Goal: Transaction & Acquisition: Purchase product/service

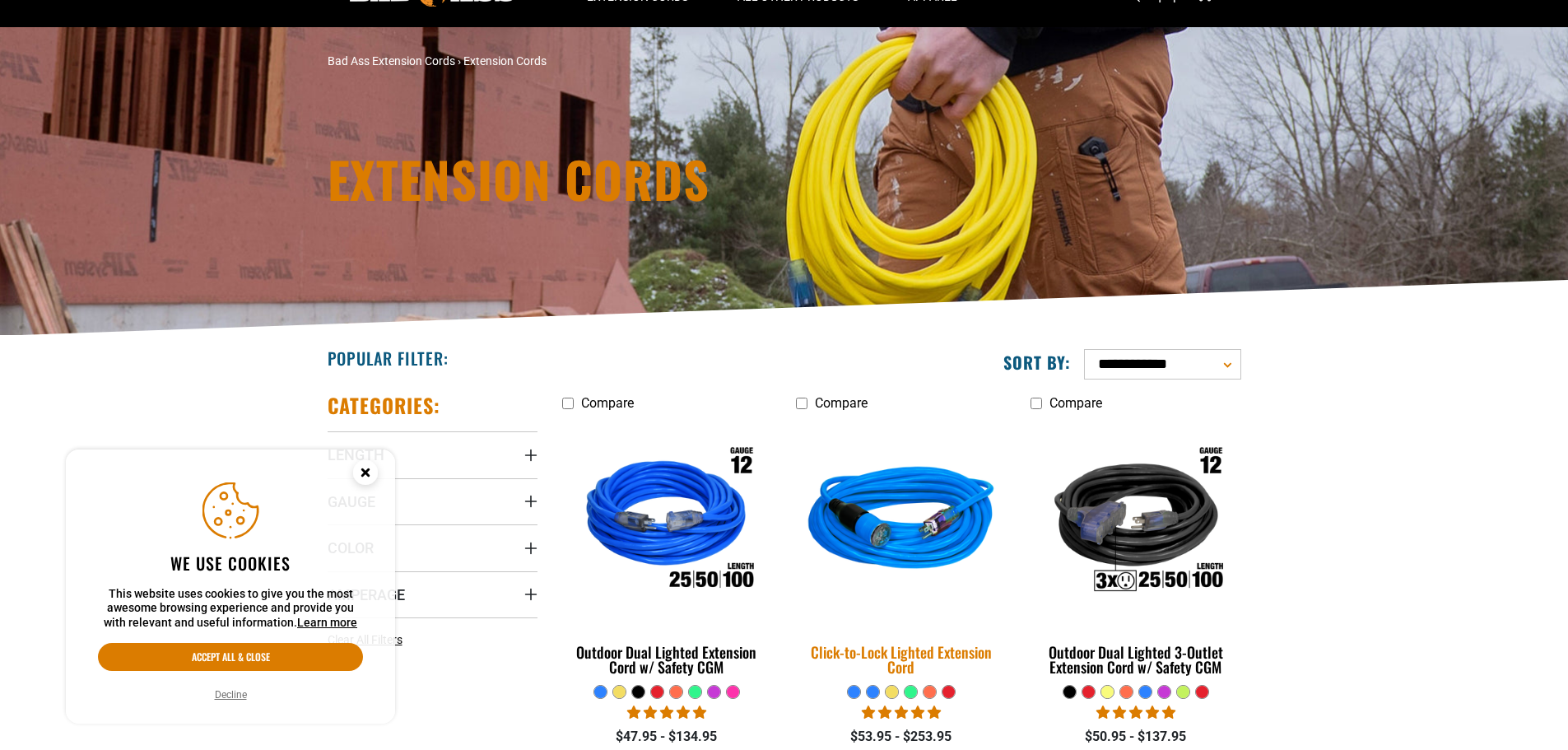
scroll to position [83, 0]
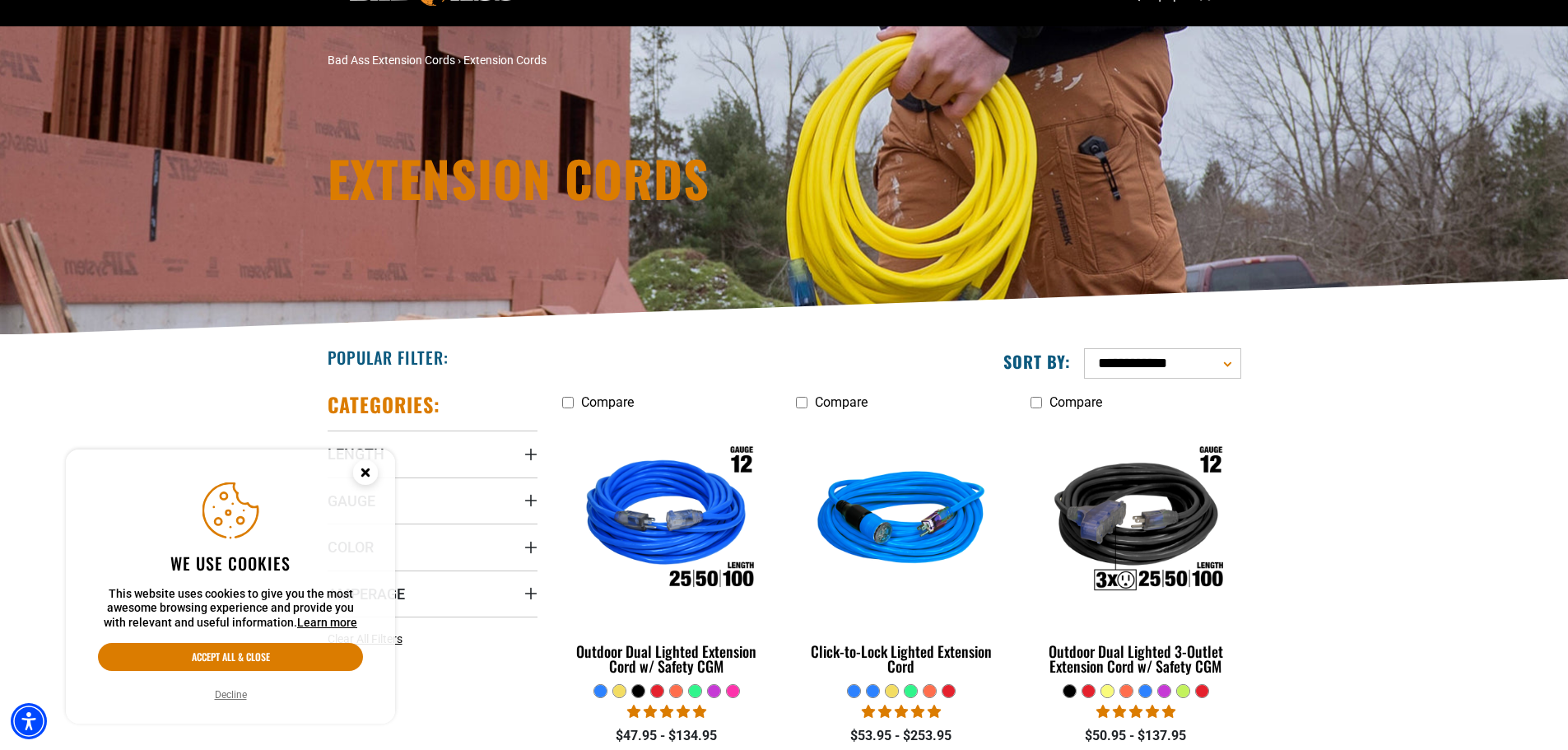
click at [361, 482] on circle "Cookie Consent" at bounding box center [366, 472] width 25 height 25
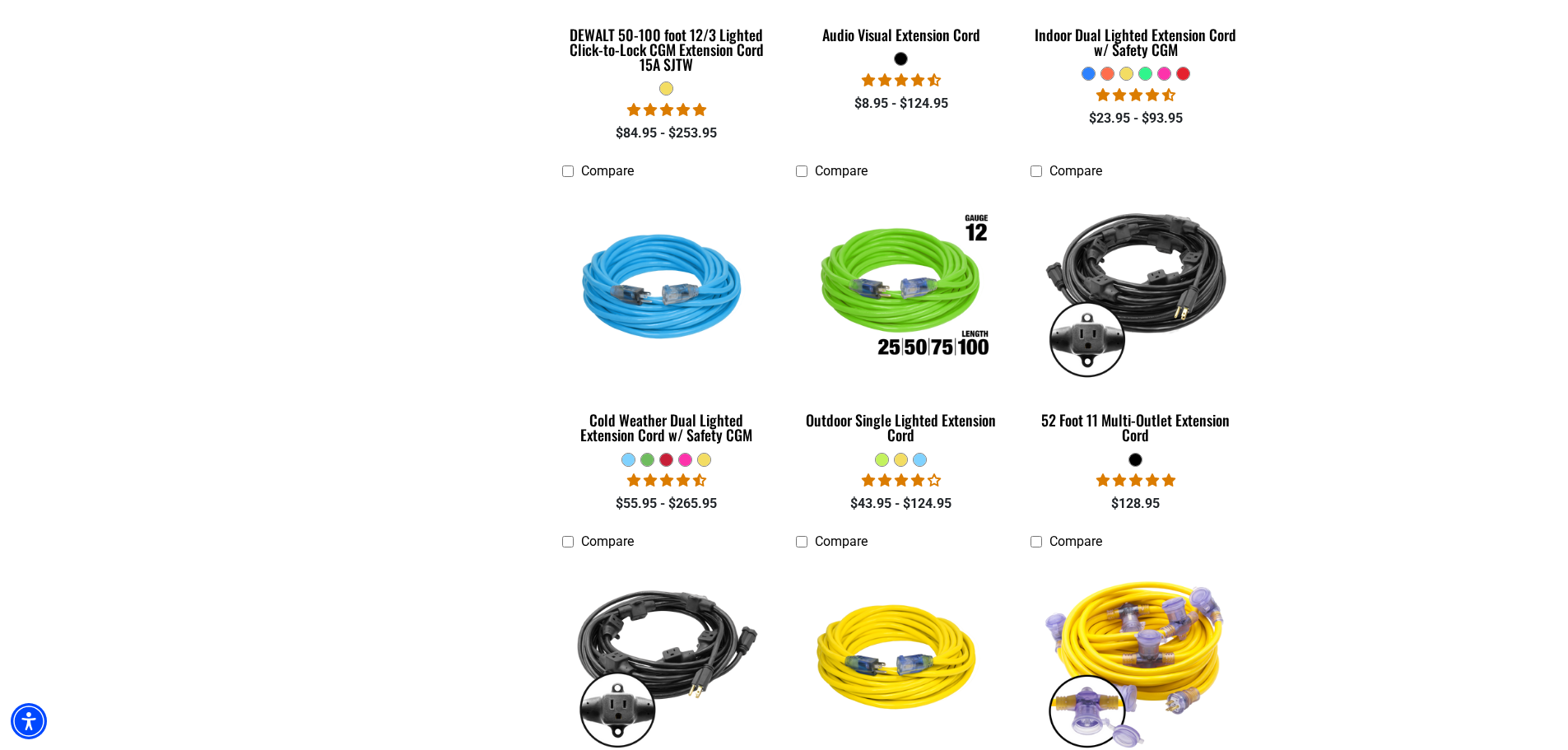
scroll to position [1235, 0]
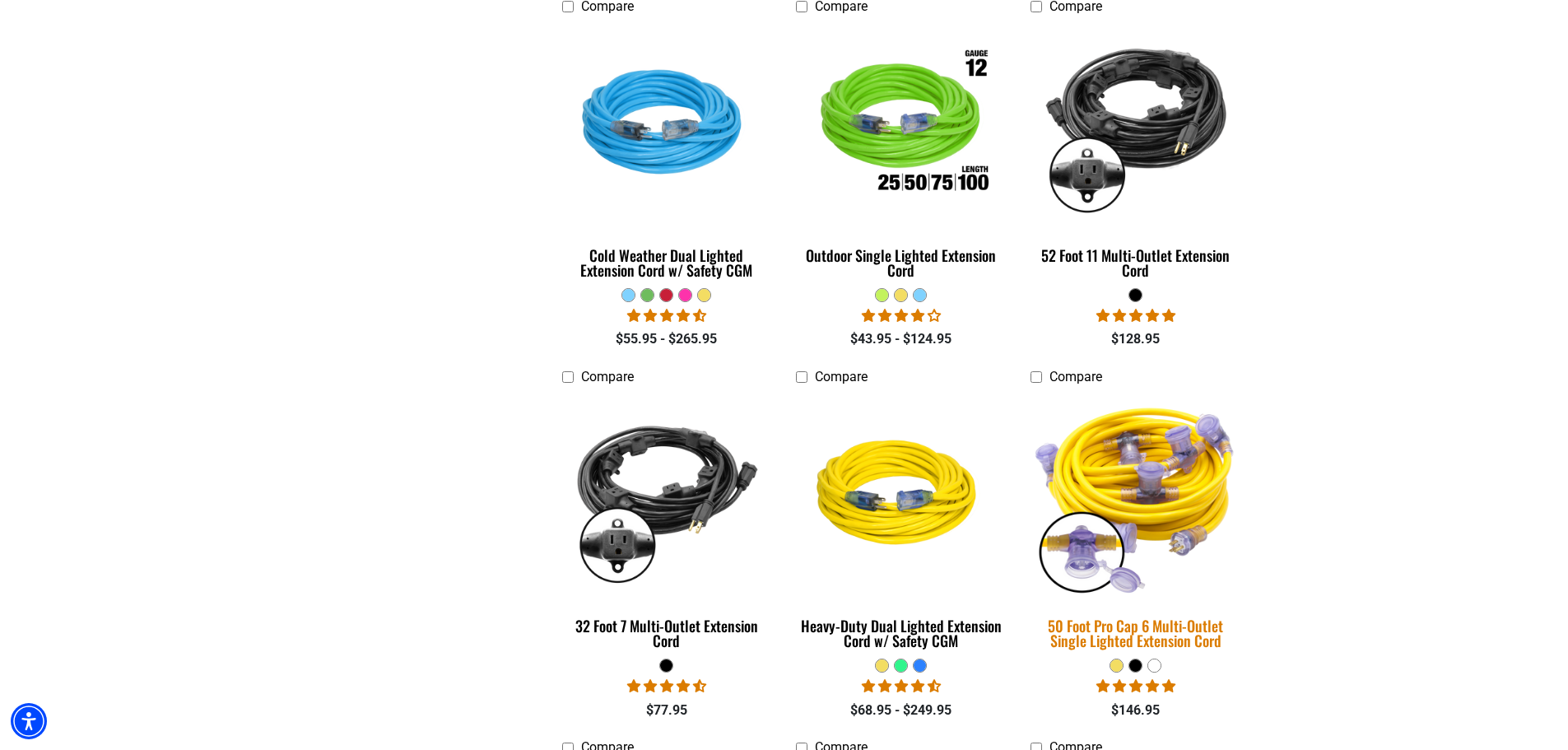
click at [1179, 508] on img at bounding box center [1136, 496] width 231 height 211
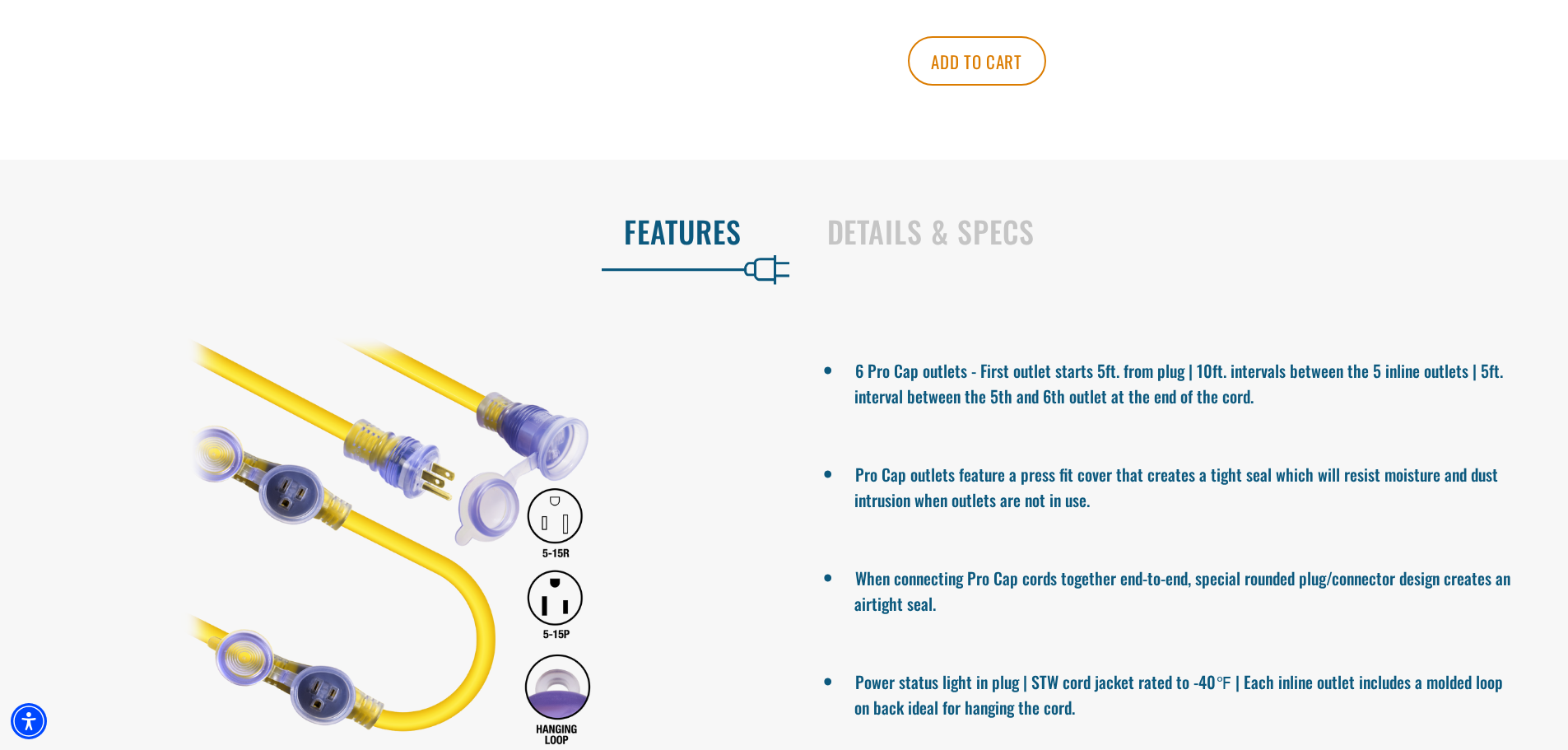
scroll to position [1070, 0]
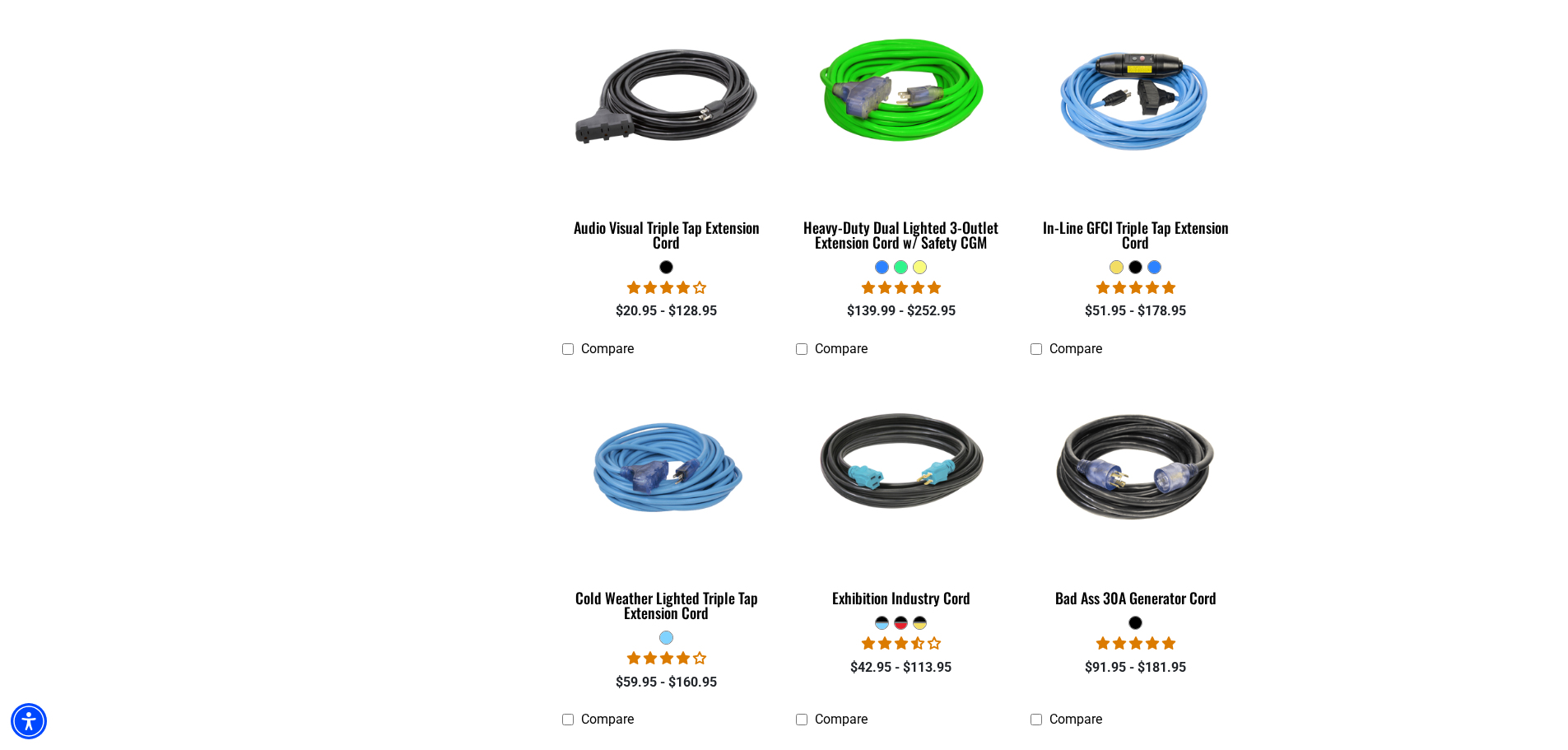
scroll to position [3211, 0]
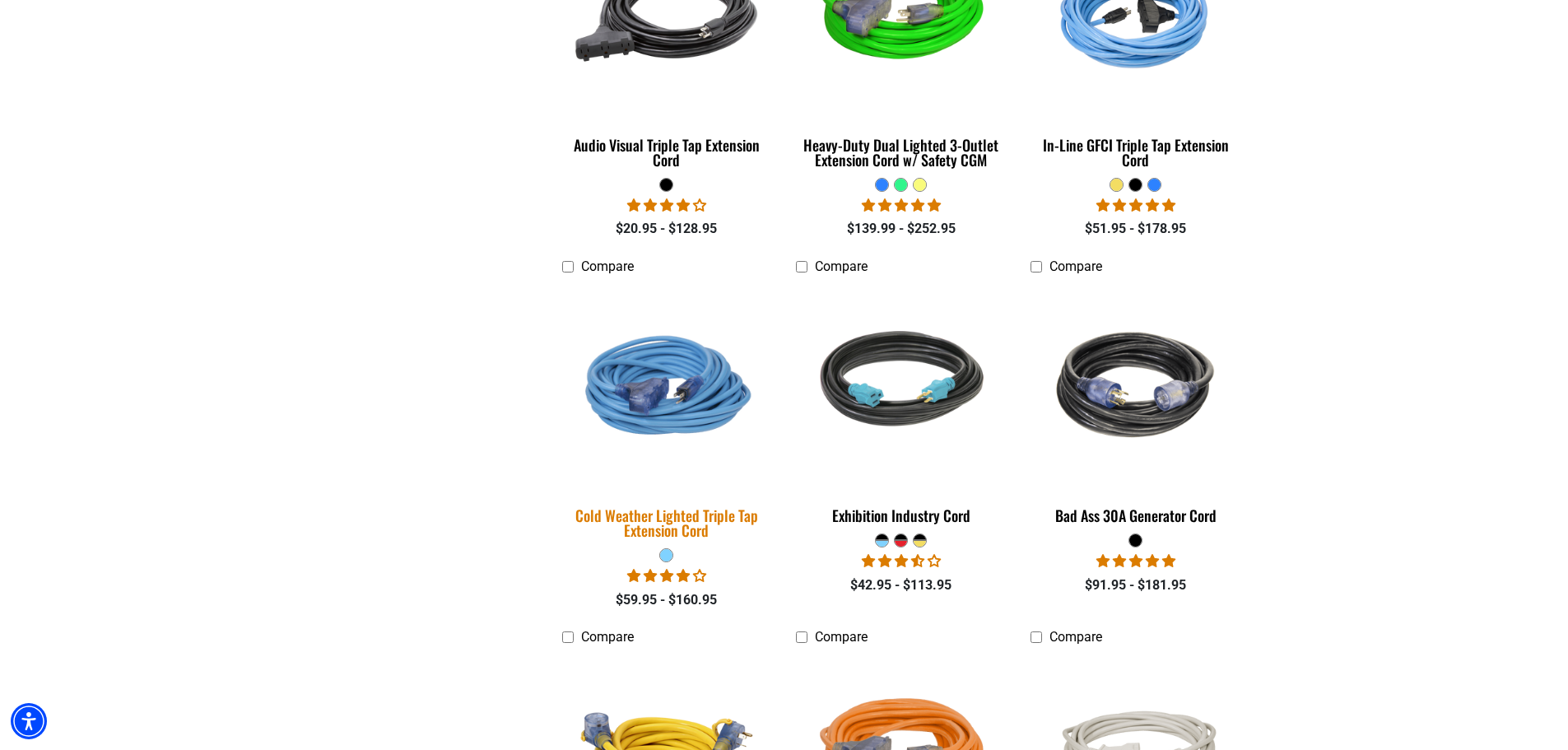
click at [643, 534] on link "Cold Weather Lighted Triple Tap Extension Cord" at bounding box center [667, 414] width 210 height 265
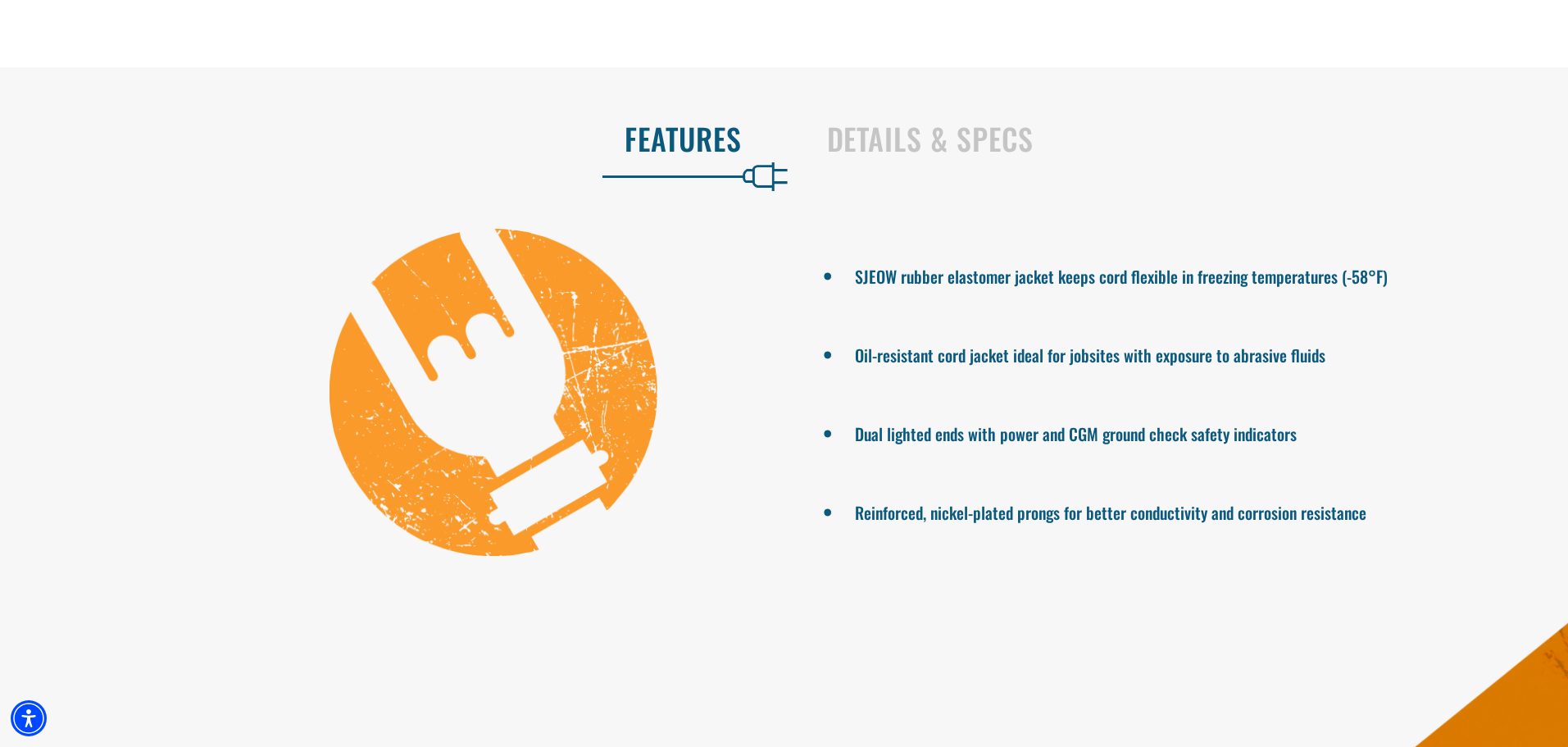
scroll to position [1312, 0]
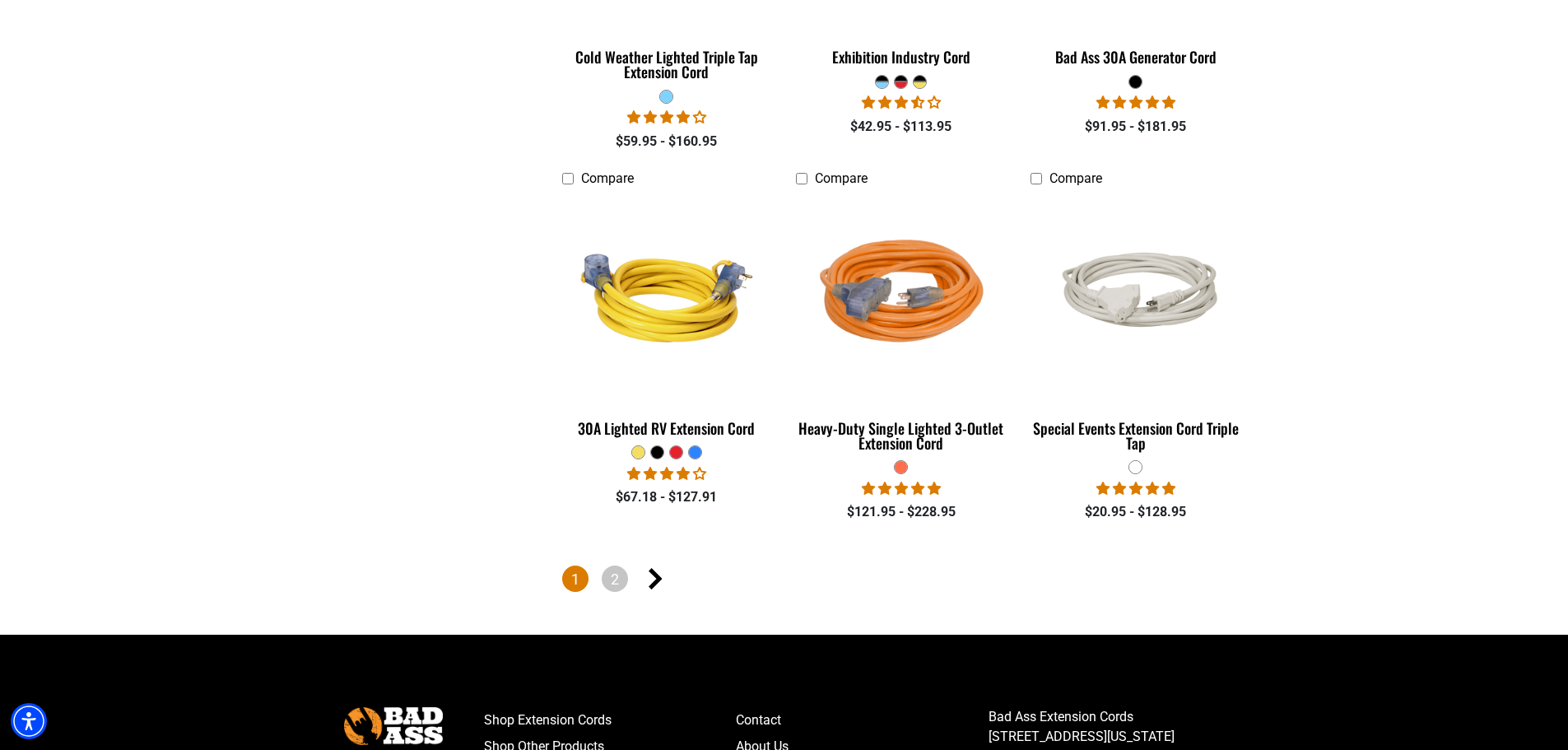
scroll to position [3705, 0]
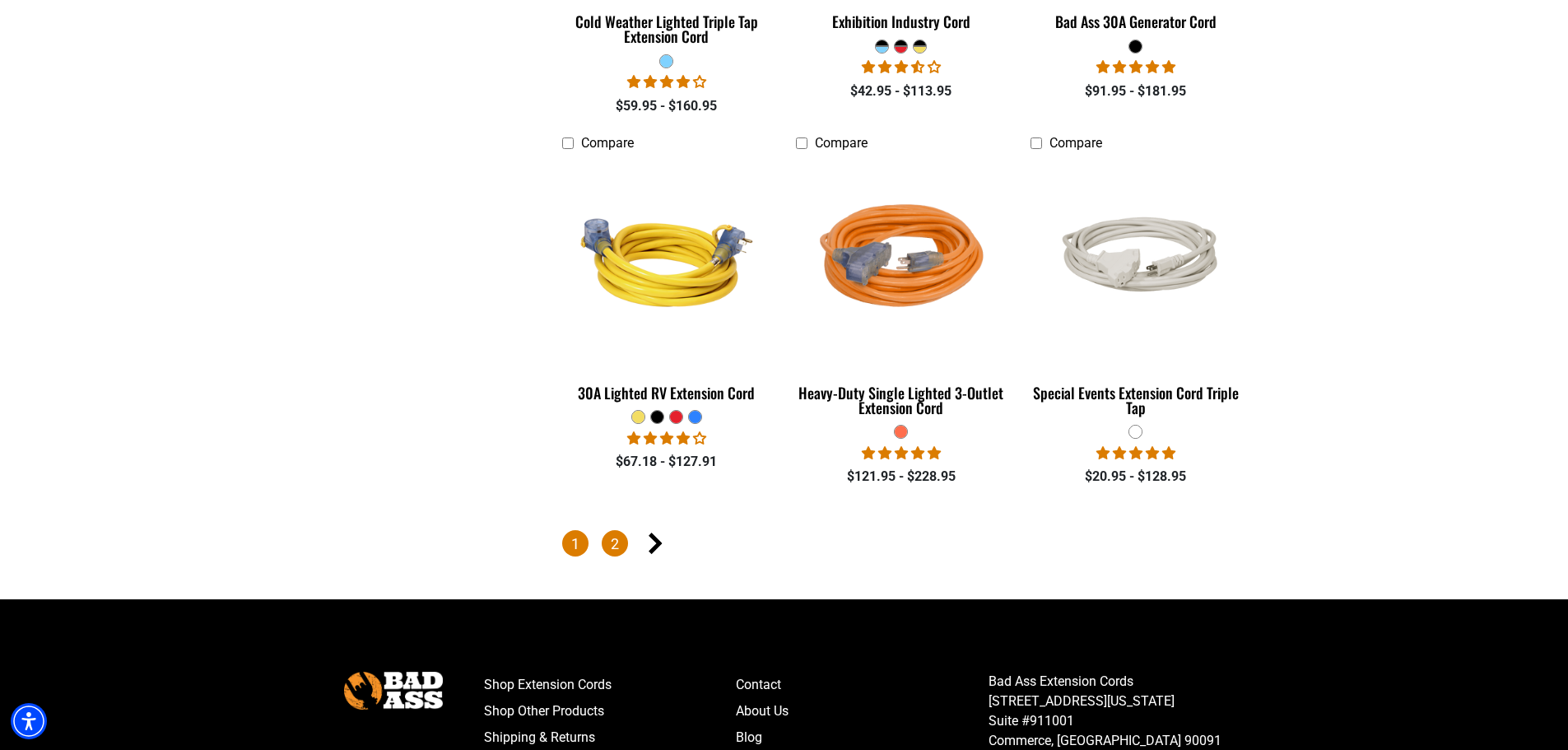
click at [611, 533] on link "2" at bounding box center [615, 544] width 27 height 27
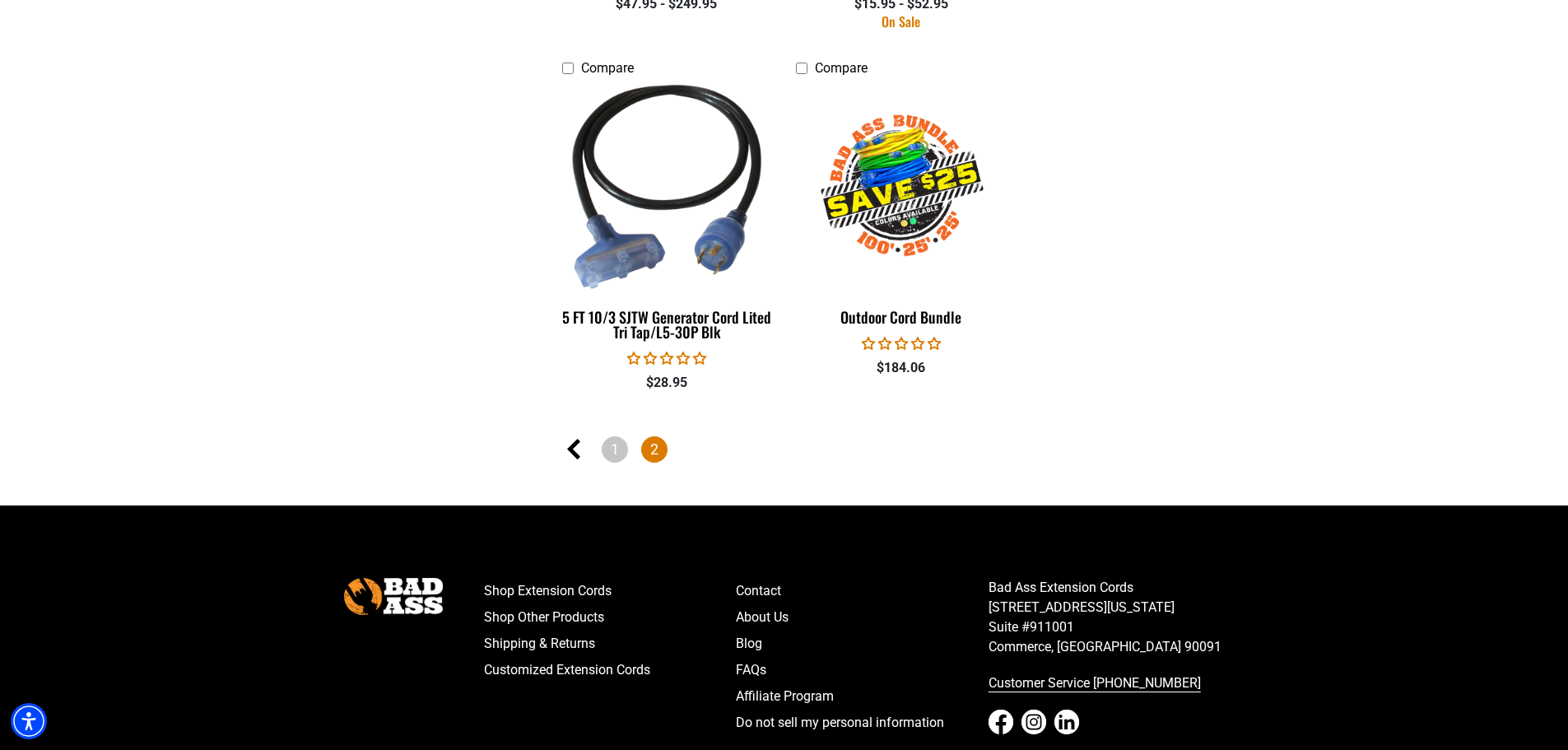
scroll to position [1565, 0]
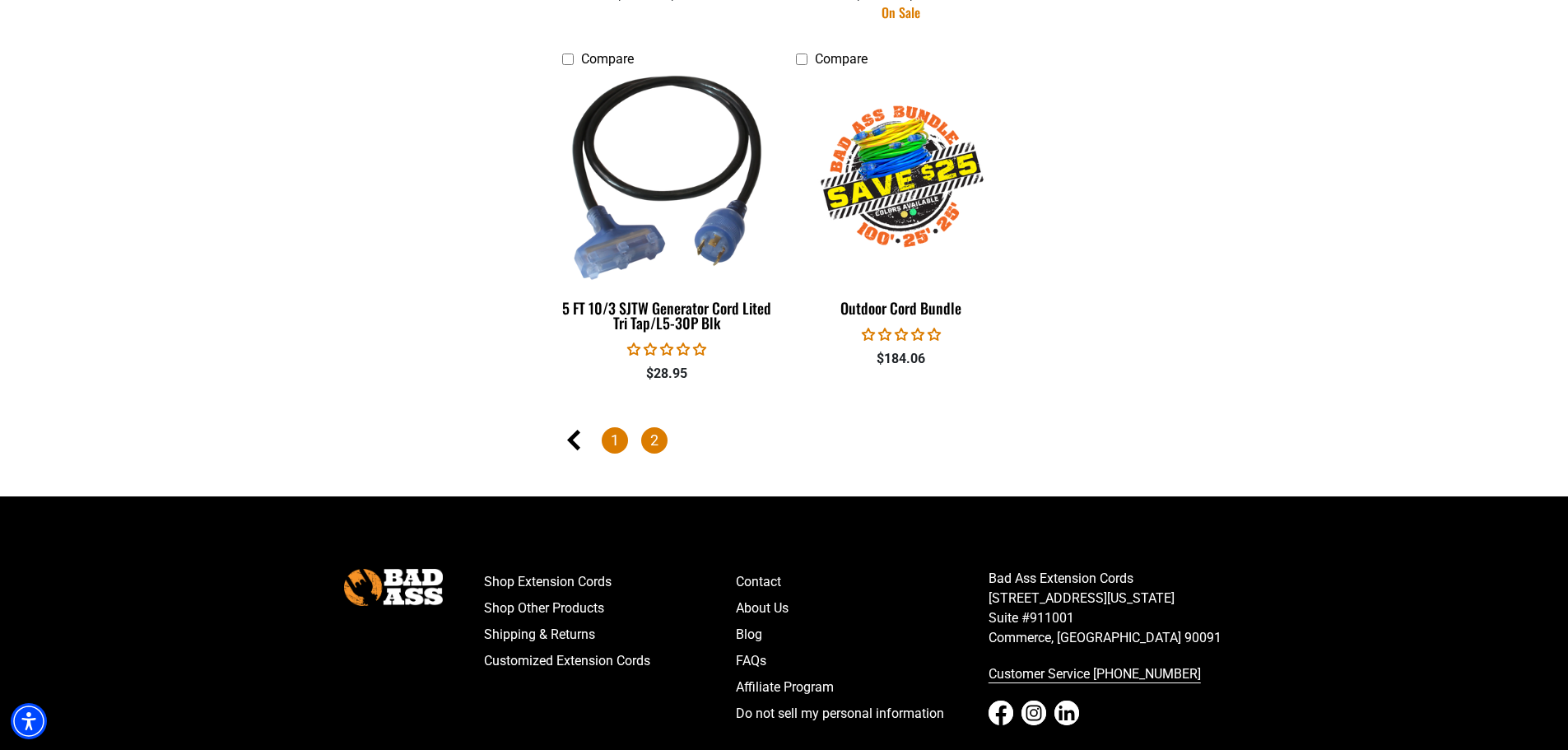
click at [611, 440] on link "1" at bounding box center [615, 441] width 27 height 27
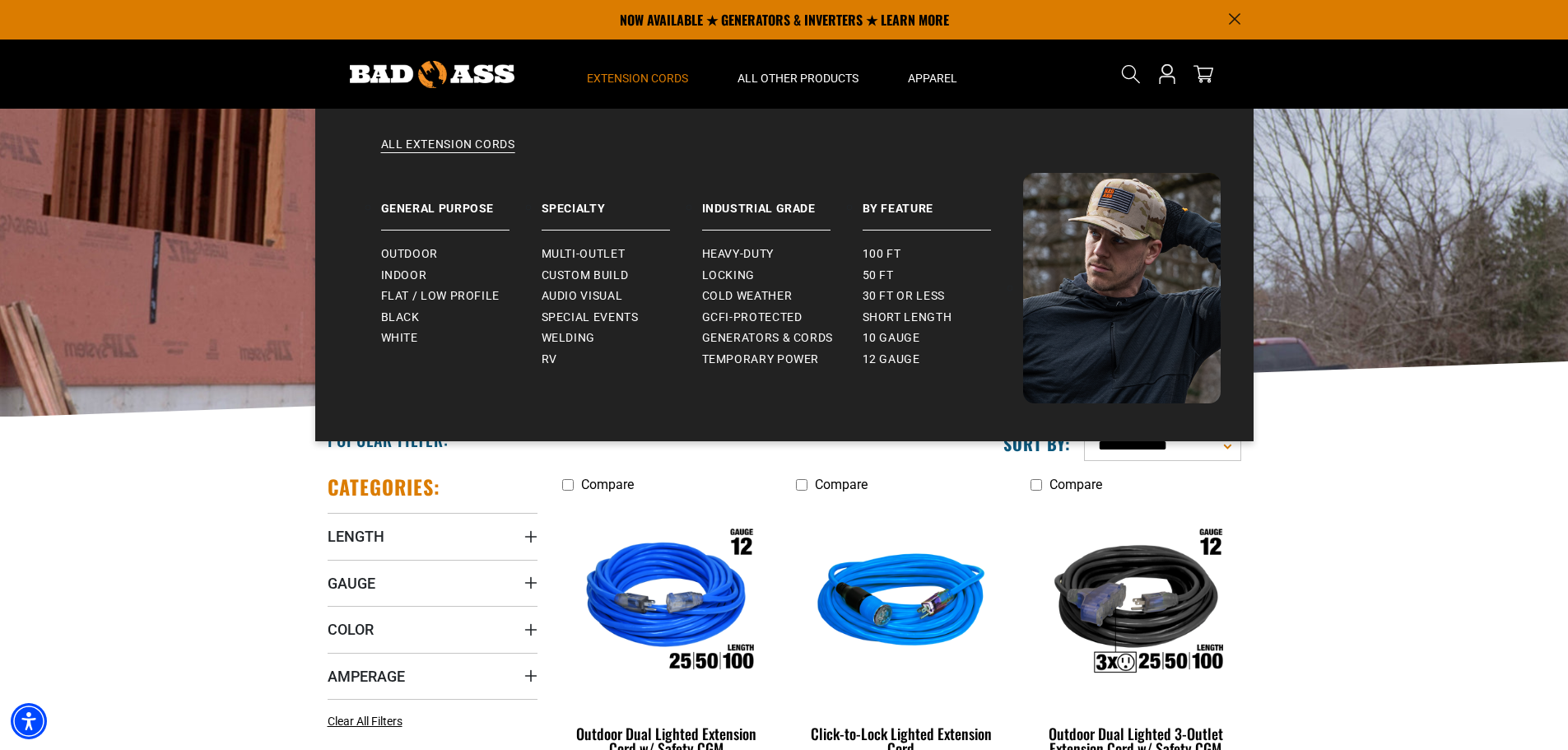
click at [681, 77] on span "Extension Cords" at bounding box center [638, 78] width 102 height 15
click at [715, 292] on span "Cold Weather" at bounding box center [747, 297] width 90 height 15
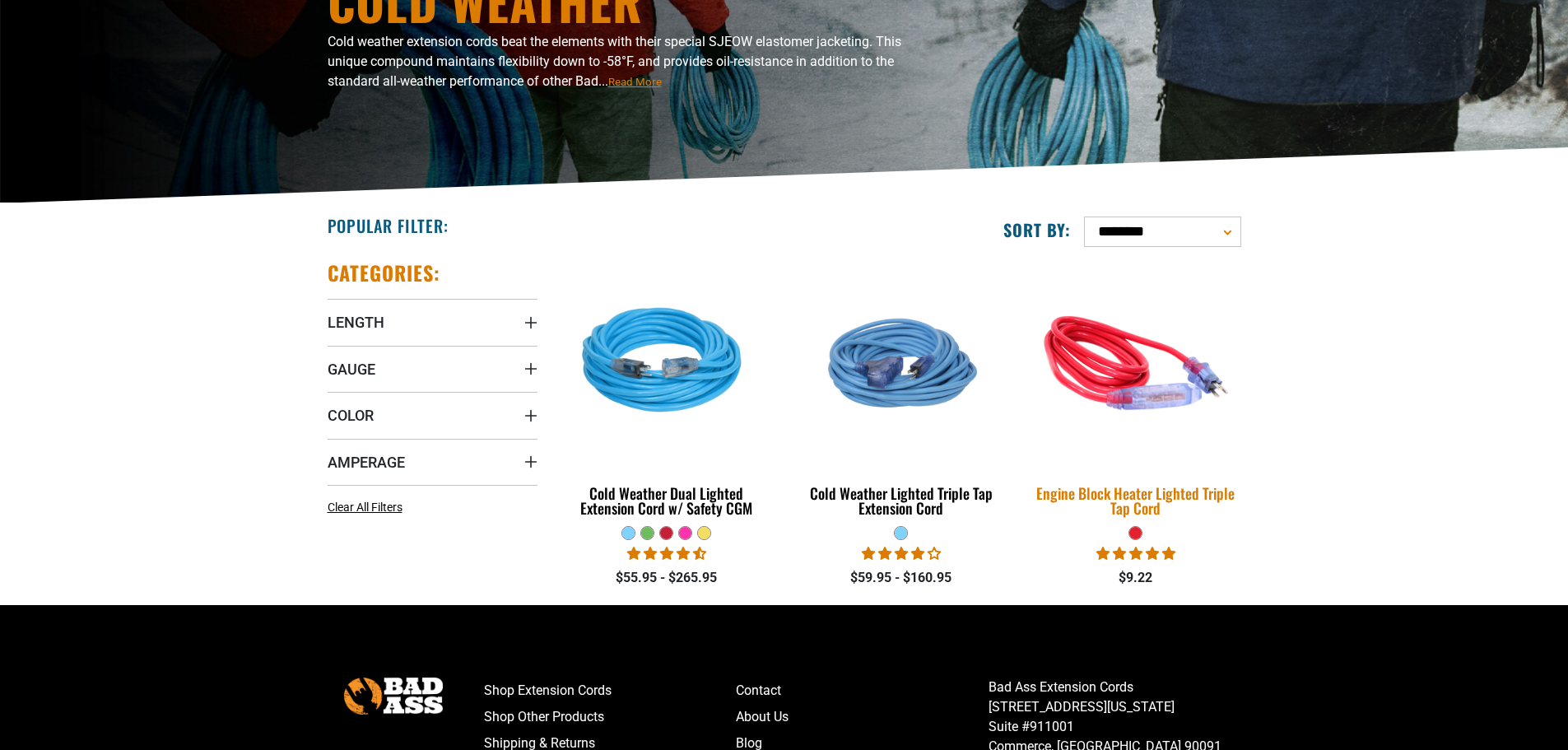
scroll to position [247, 0]
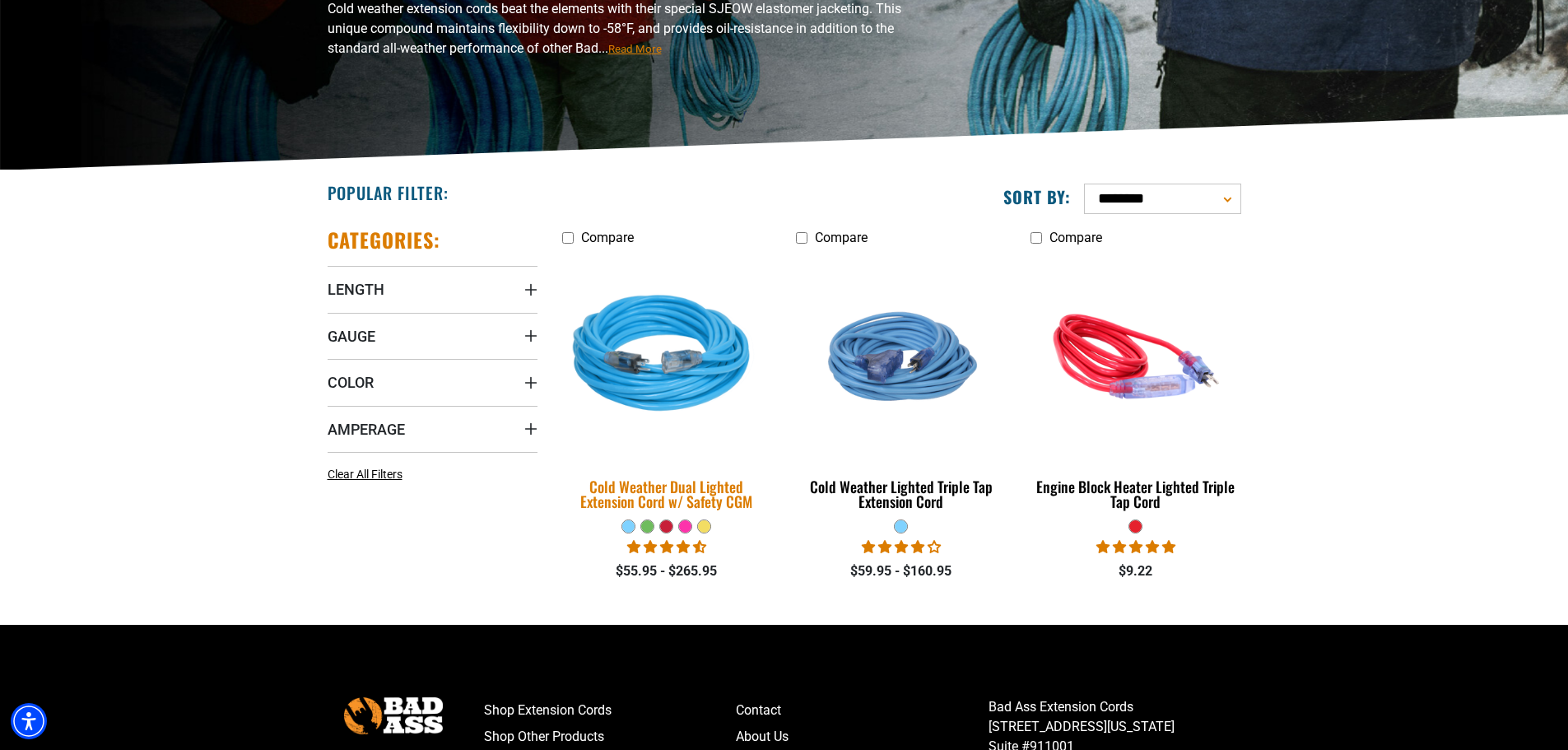
click at [660, 480] on div "Cold Weather Dual Lighted Extension Cord w/ Safety CGM" at bounding box center [667, 493] width 210 height 29
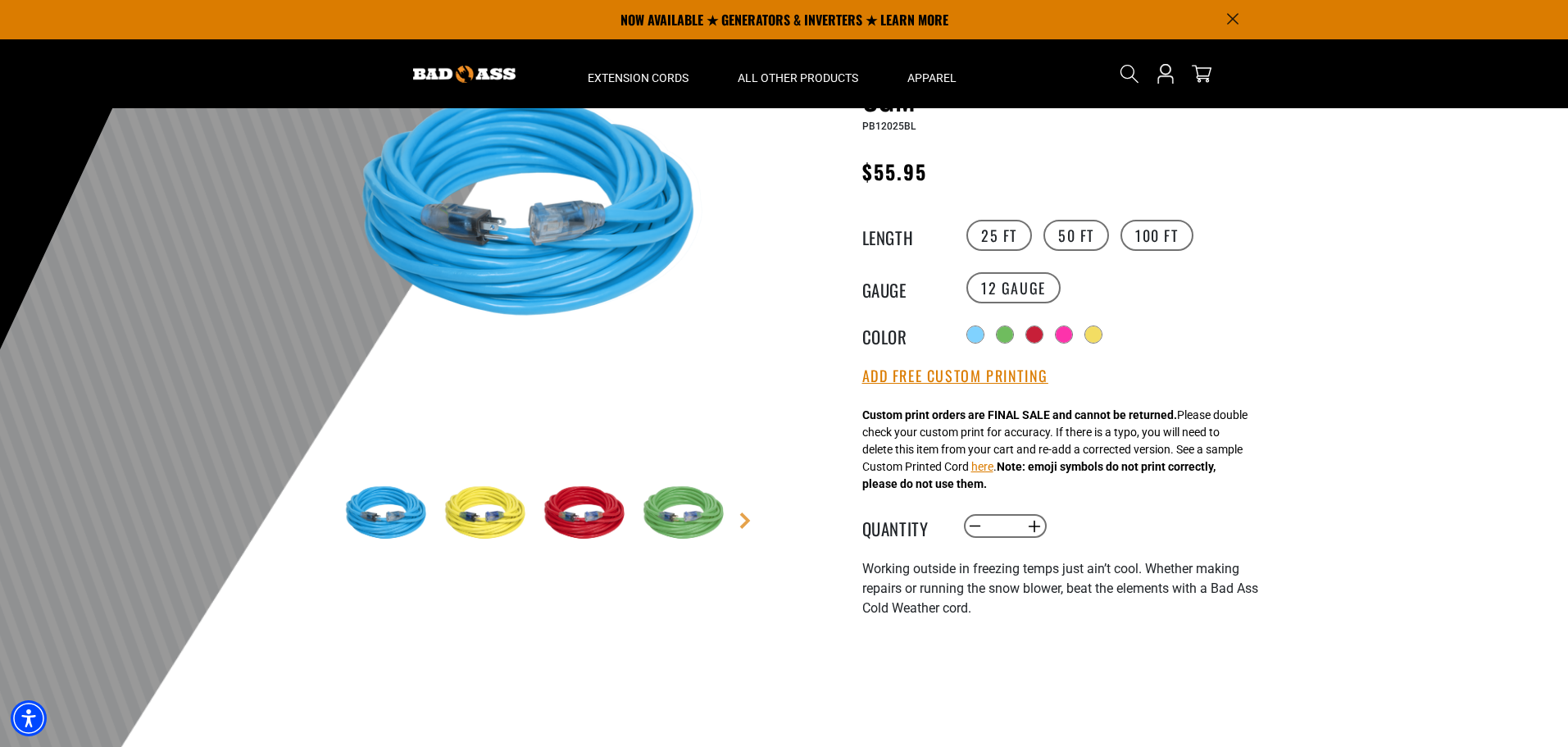
scroll to position [164, 0]
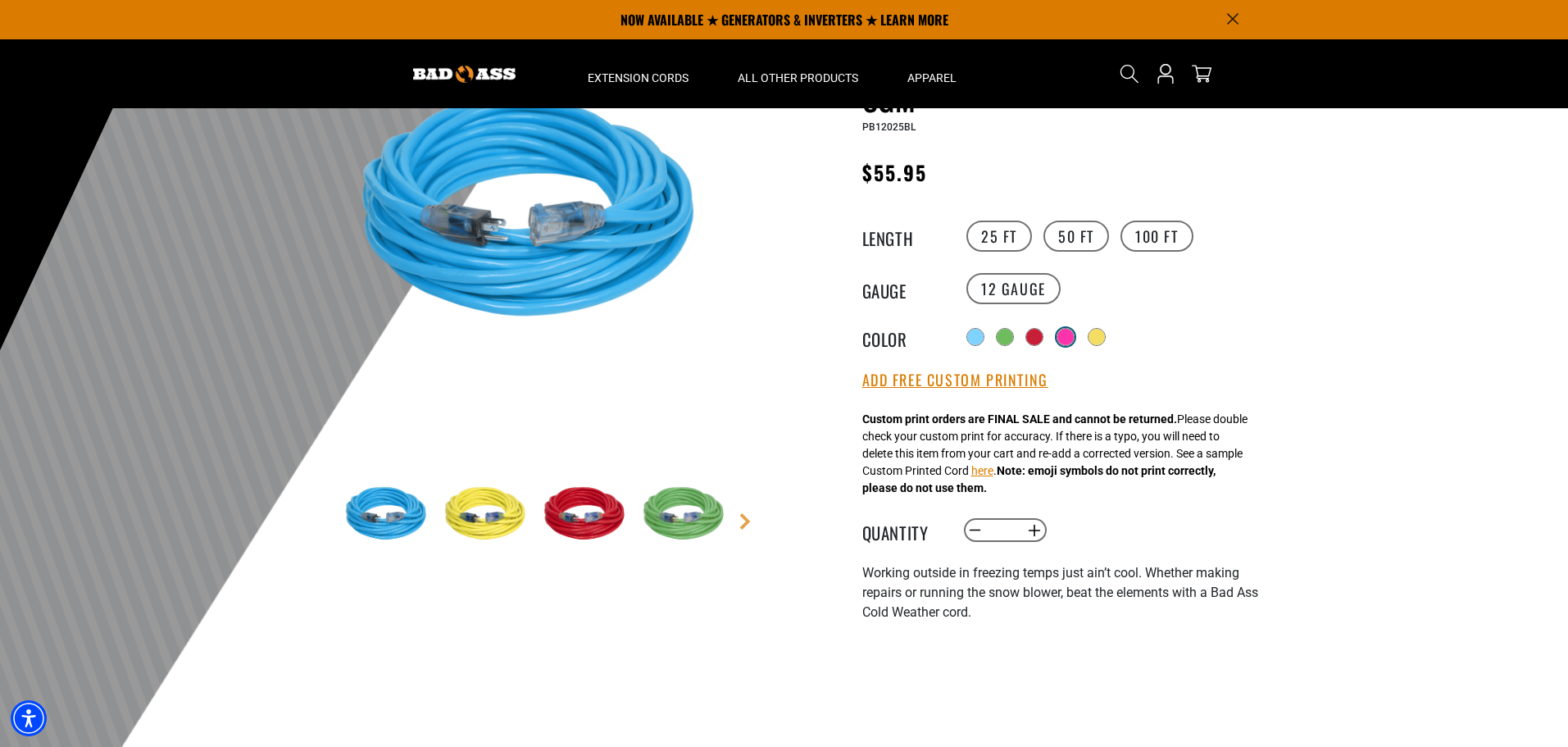
click at [1074, 337] on div at bounding box center [1065, 336] width 16 height 16
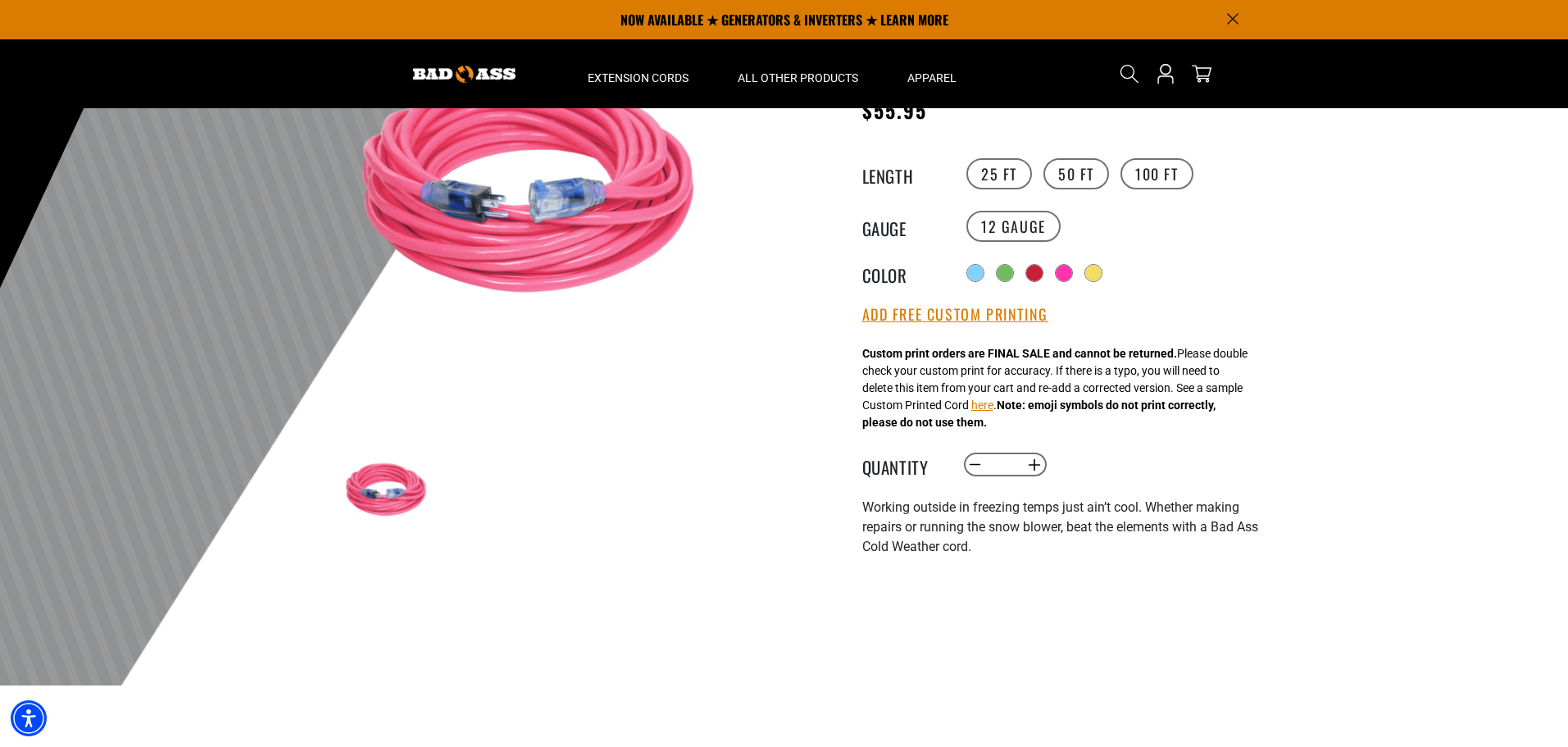
scroll to position [164, 0]
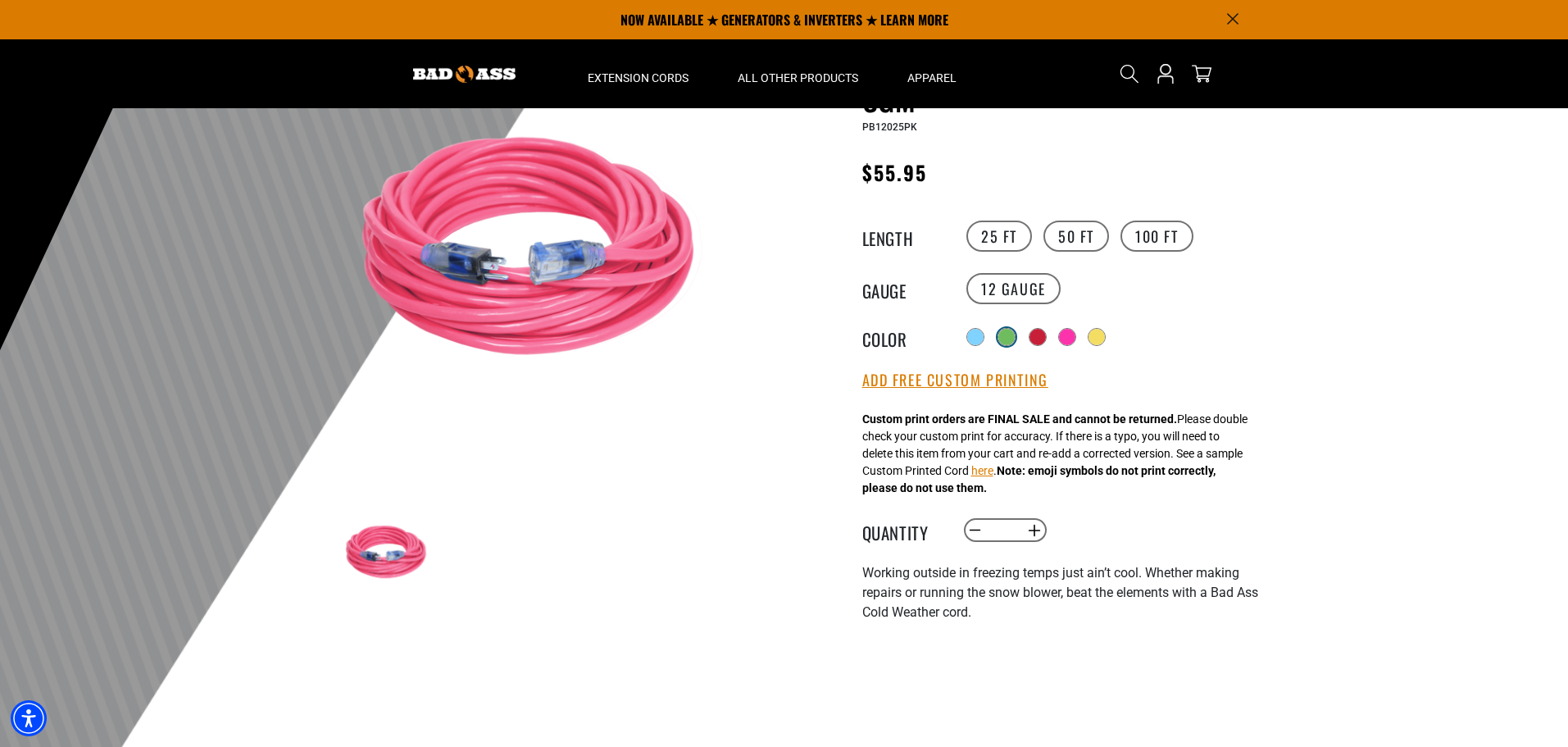
click at [1011, 334] on div at bounding box center [1006, 336] width 16 height 16
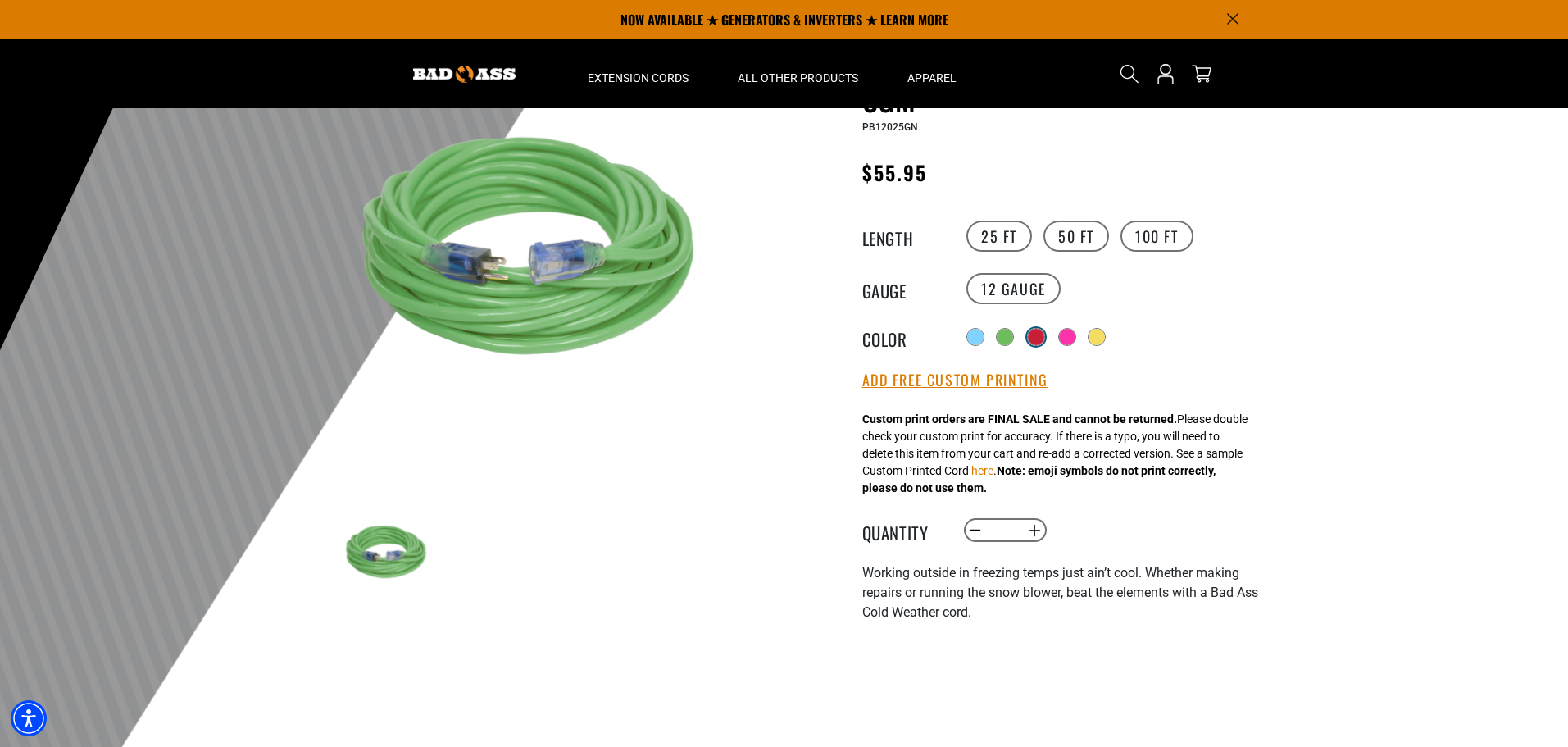
click at [1033, 332] on div at bounding box center [1035, 336] width 16 height 16
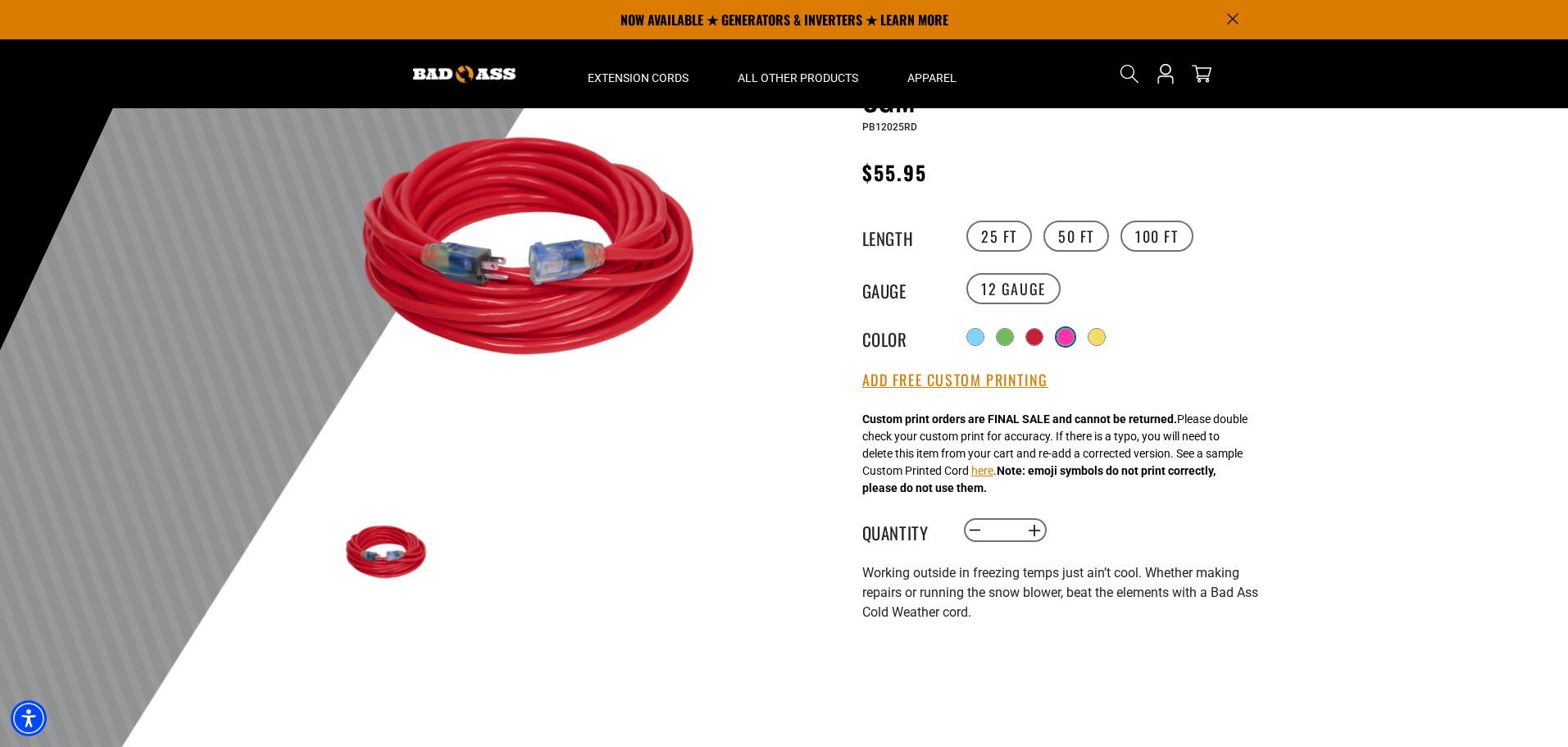
click at [1072, 337] on div at bounding box center [1065, 336] width 16 height 16
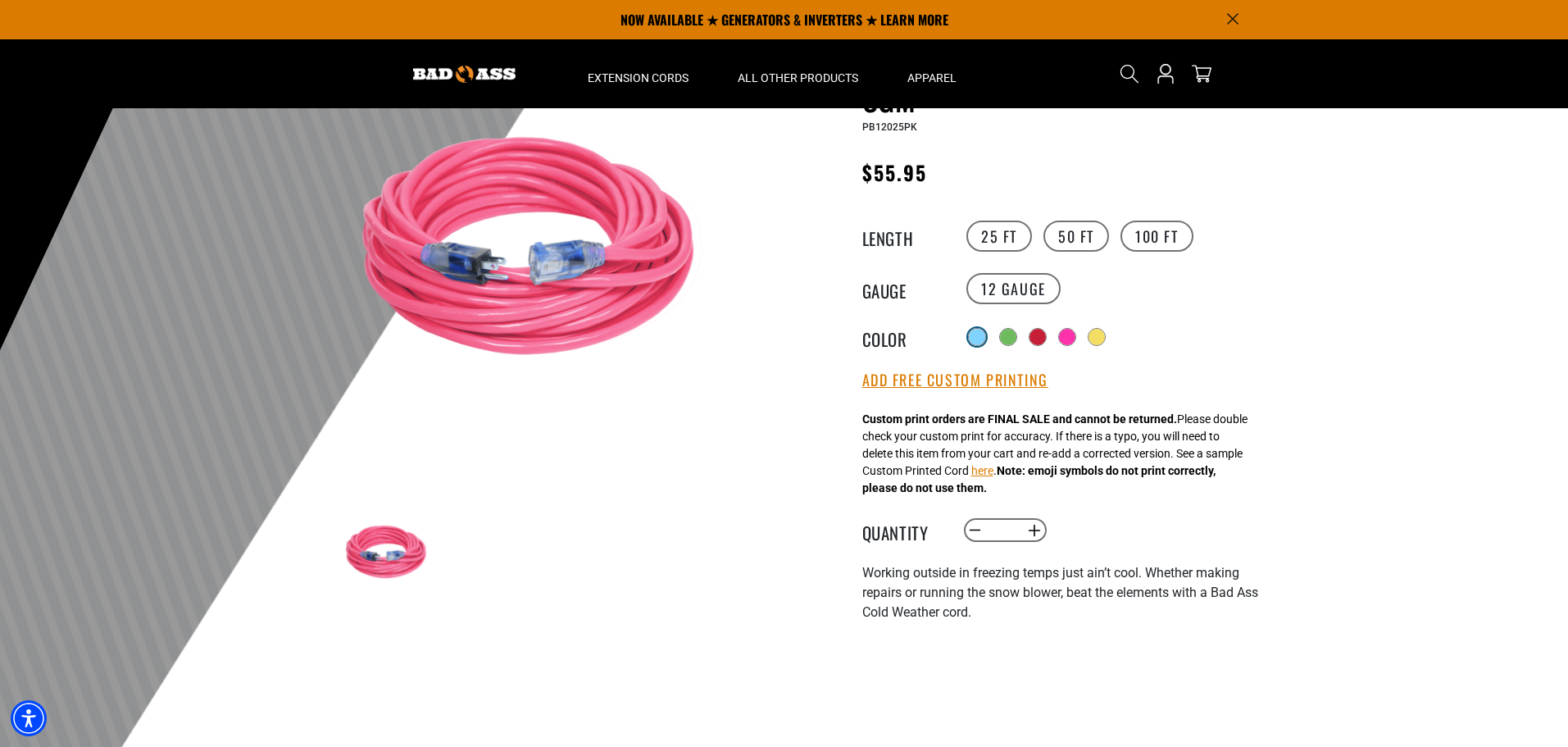
click at [971, 336] on div at bounding box center [977, 336] width 16 height 16
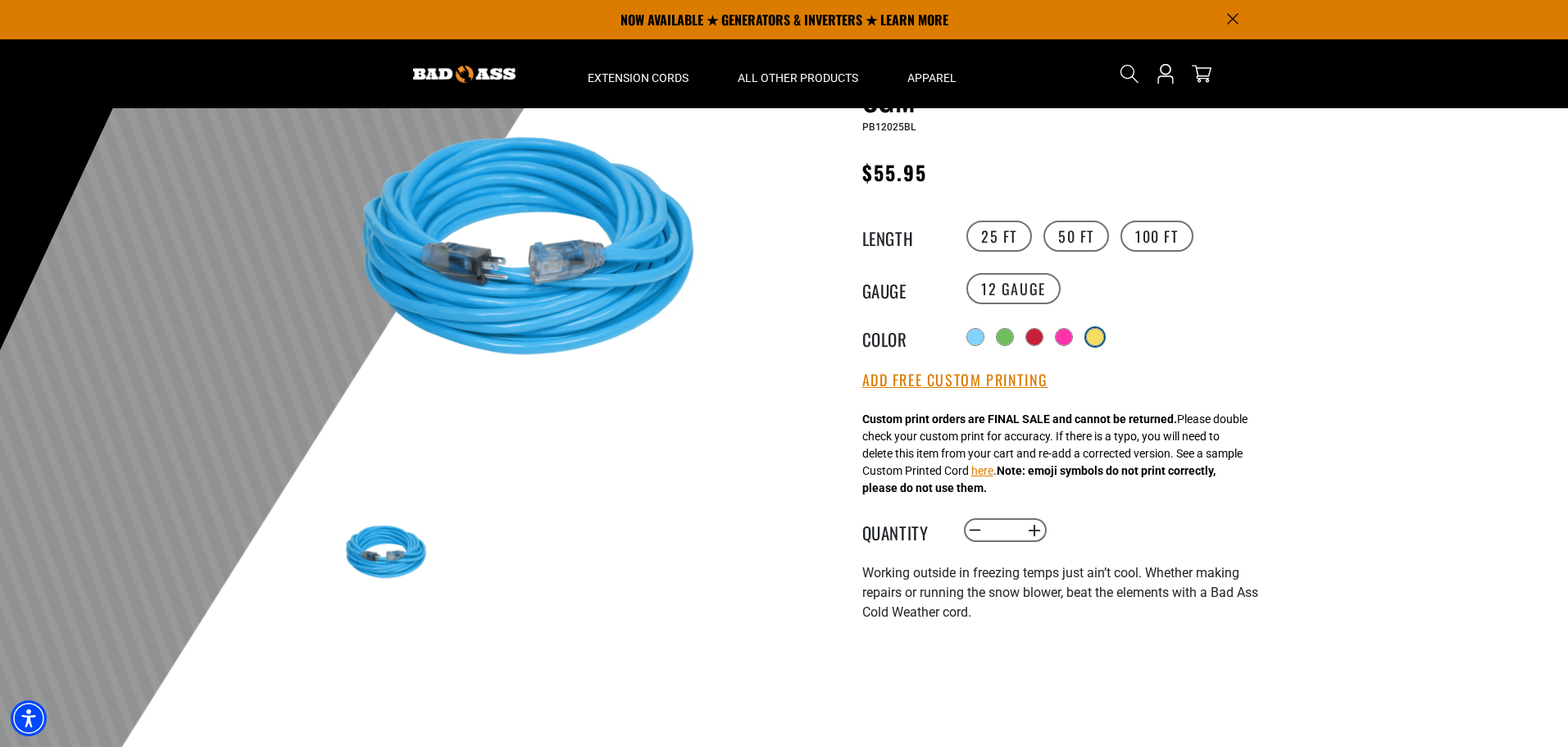
click at [1094, 334] on div at bounding box center [1095, 336] width 16 height 16
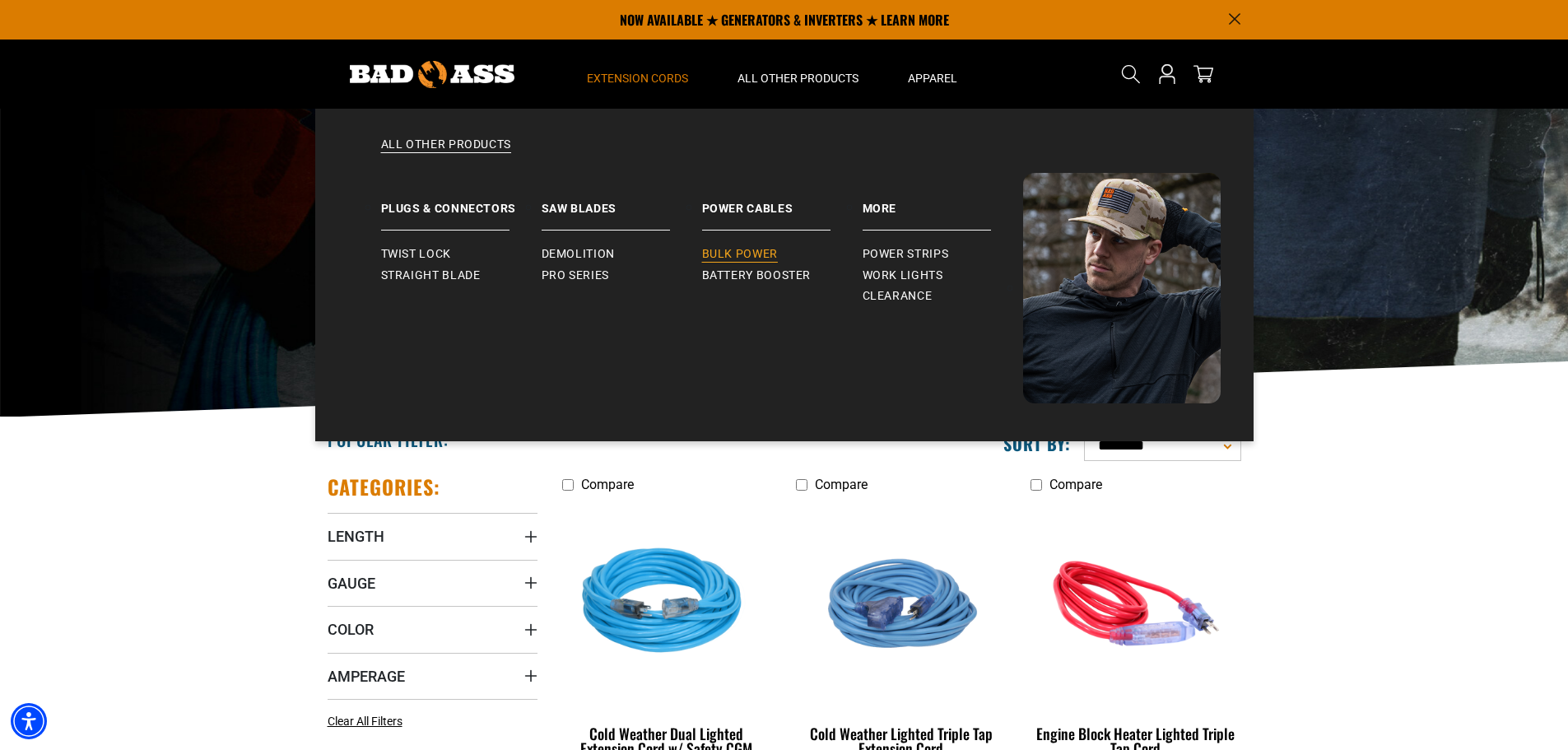
click at [749, 252] on span "Bulk Power" at bounding box center [740, 255] width 76 height 15
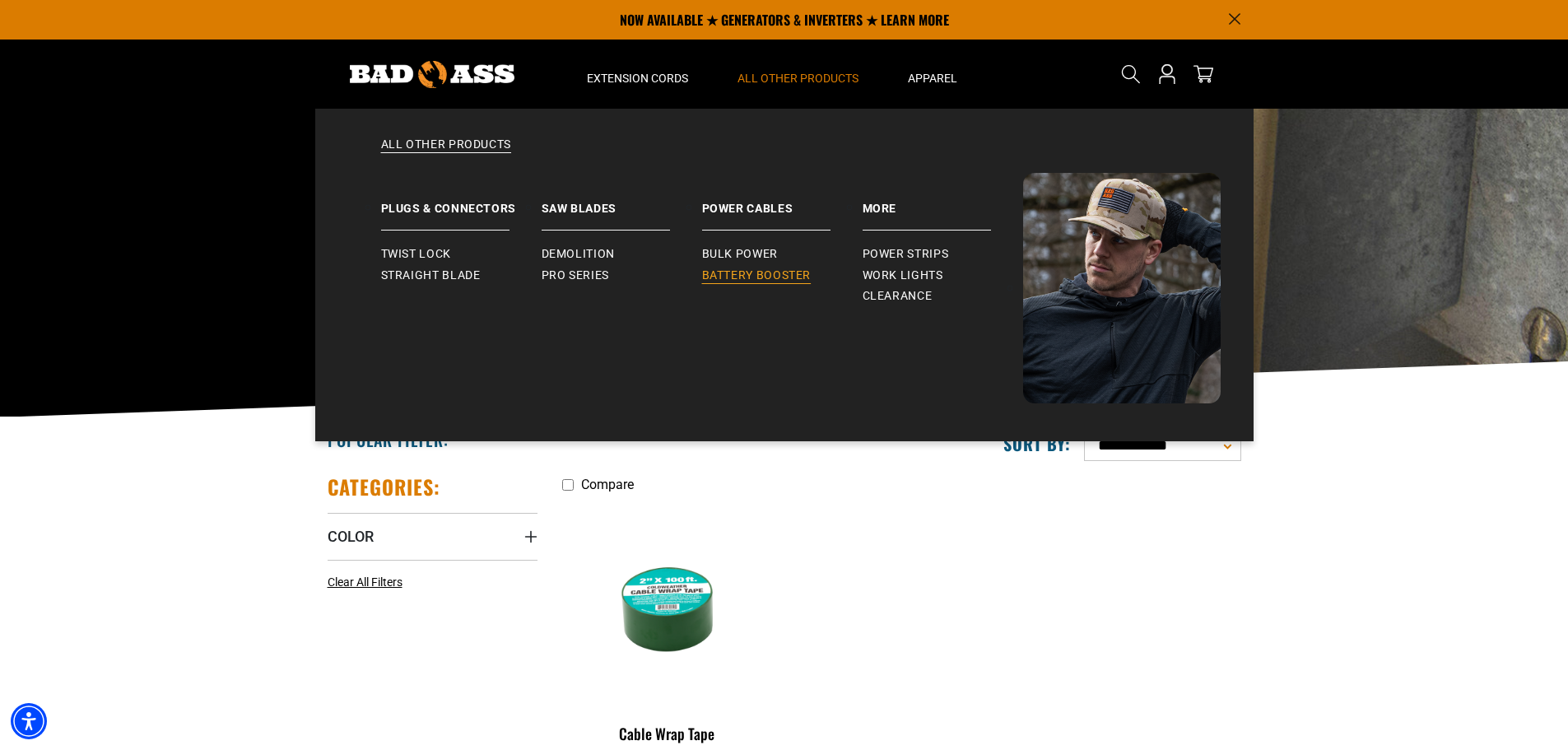
click at [774, 274] on span "Battery Booster" at bounding box center [756, 276] width 109 height 15
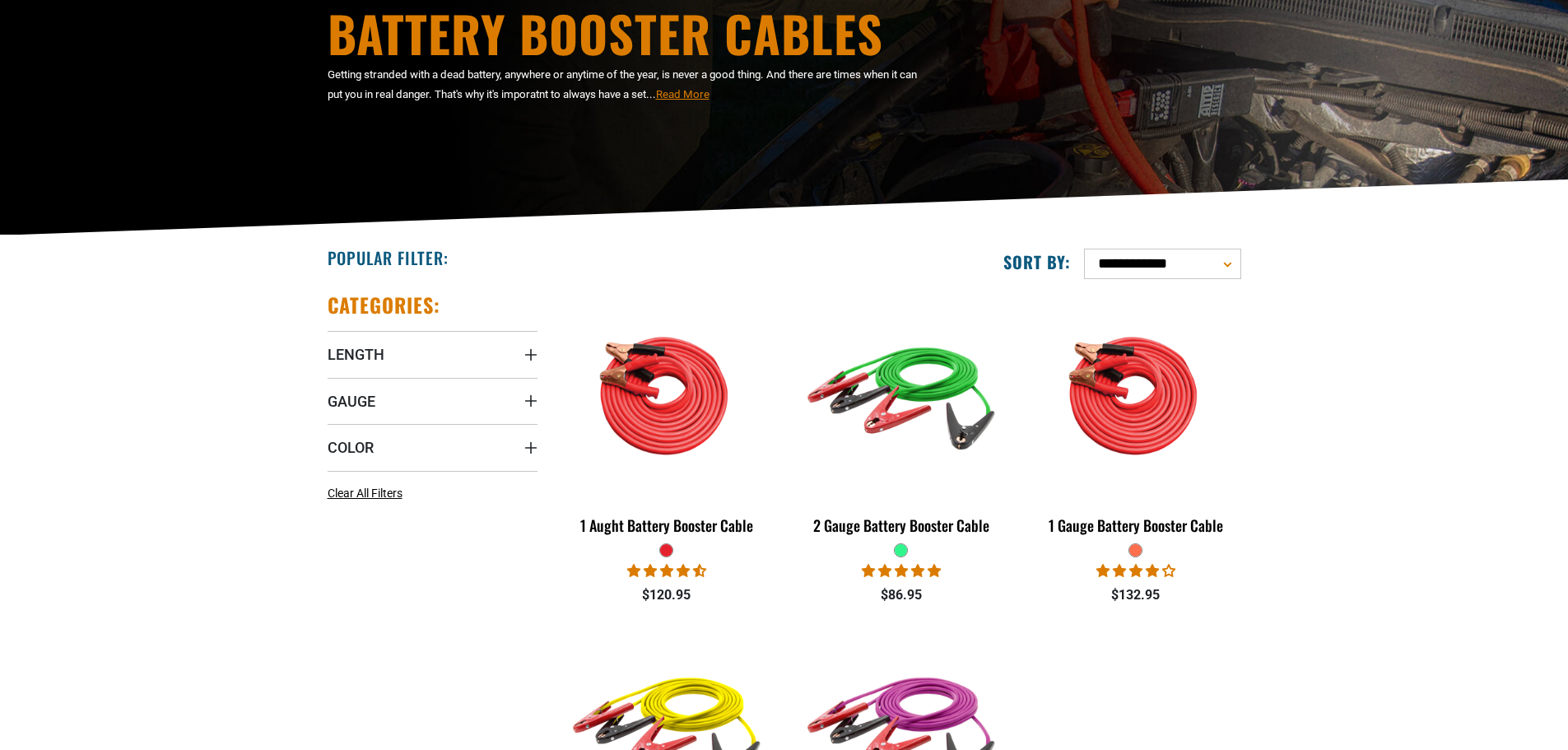
scroll to position [247, 0]
